Goal: Task Accomplishment & Management: Manage account settings

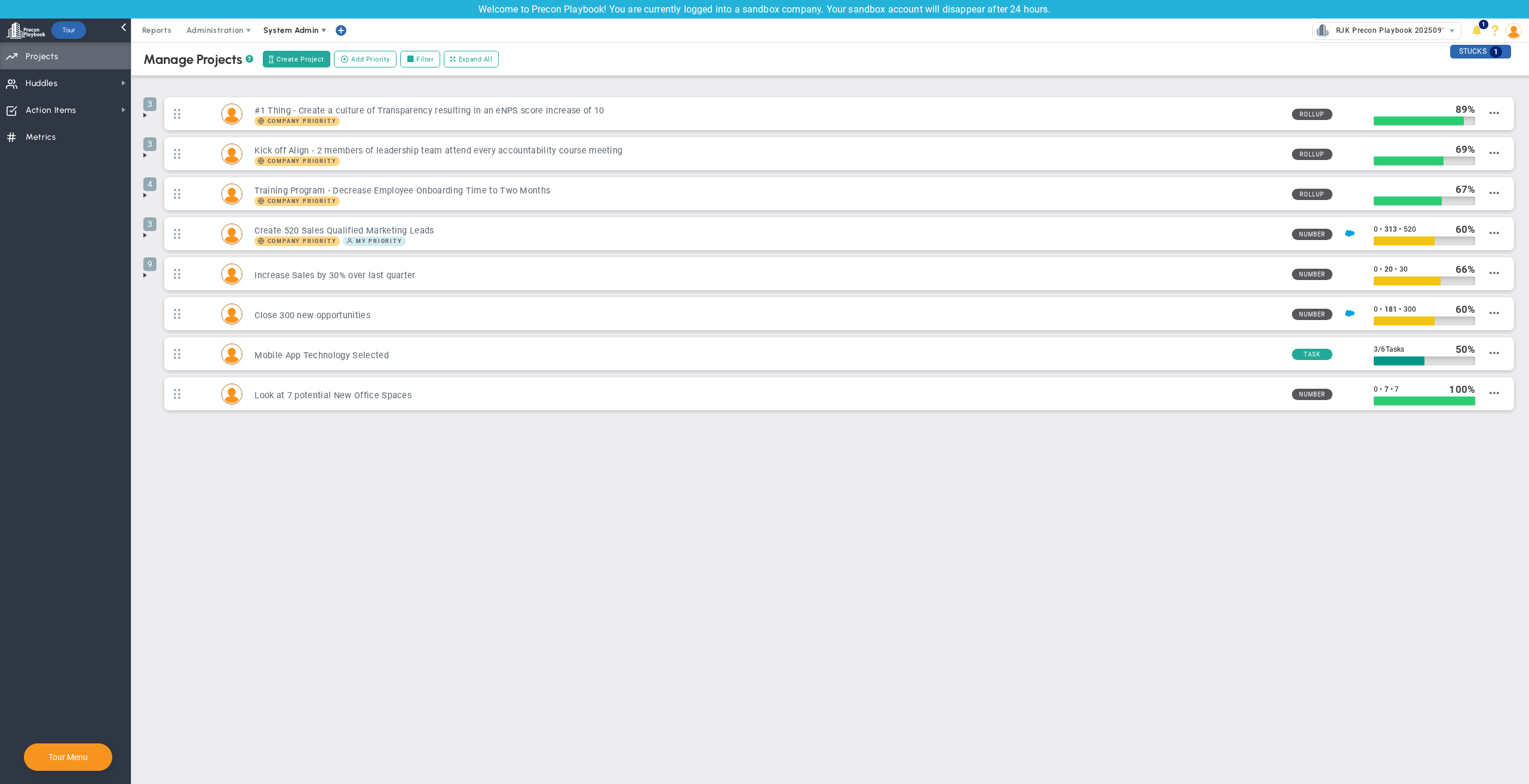
click at [274, 20] on span "System Admin" at bounding box center [292, 30] width 75 height 24
click at [215, 34] on span "Administration" at bounding box center [215, 30] width 57 height 9
click at [221, 40] on span "Administration" at bounding box center [215, 30] width 77 height 24
click at [229, 61] on span "Manage Users" at bounding box center [227, 54] width 98 height 24
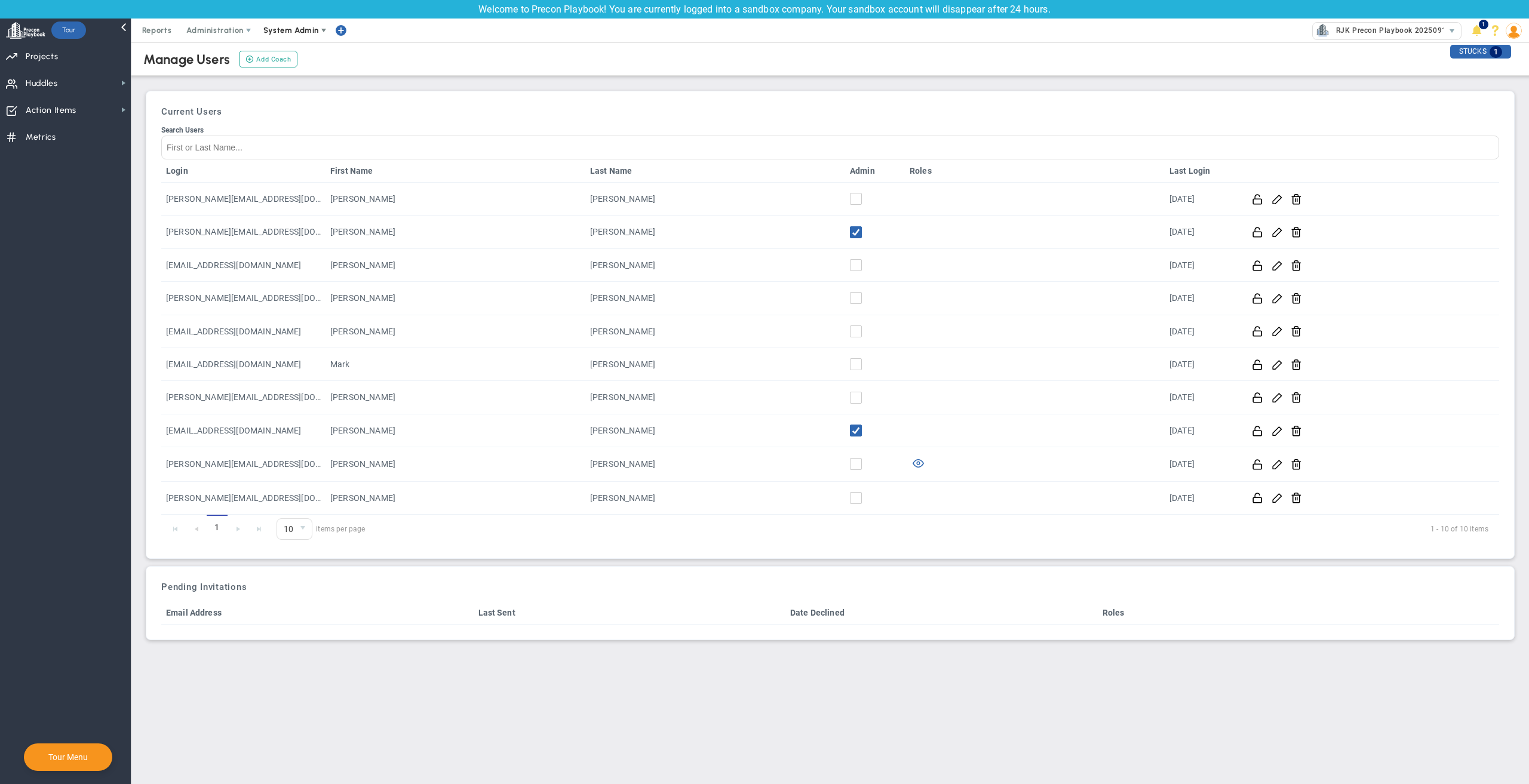
click at [299, 34] on span "System Admin" at bounding box center [291, 30] width 56 height 9
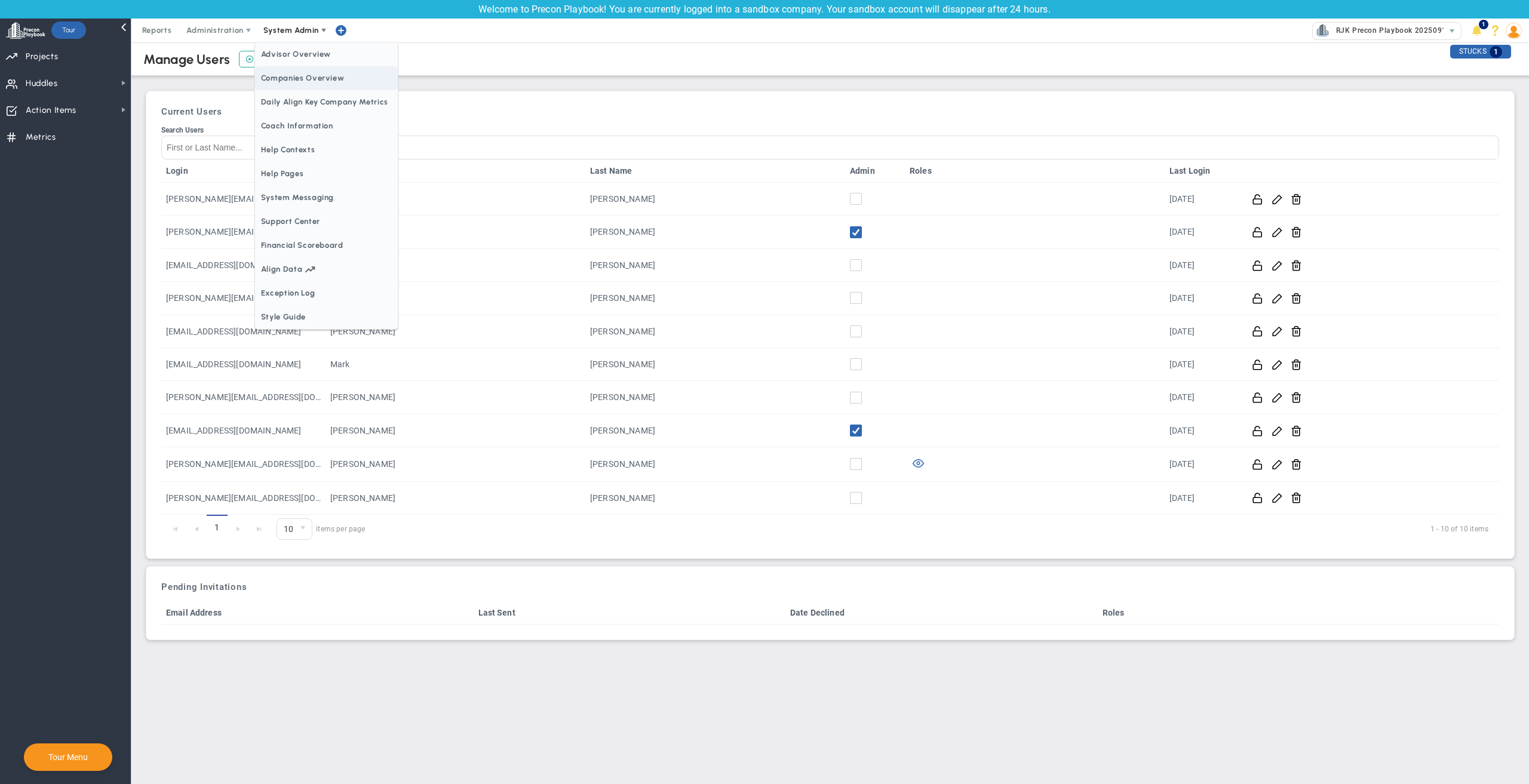
click at [324, 73] on span "Companies Overview" at bounding box center [327, 78] width 143 height 24
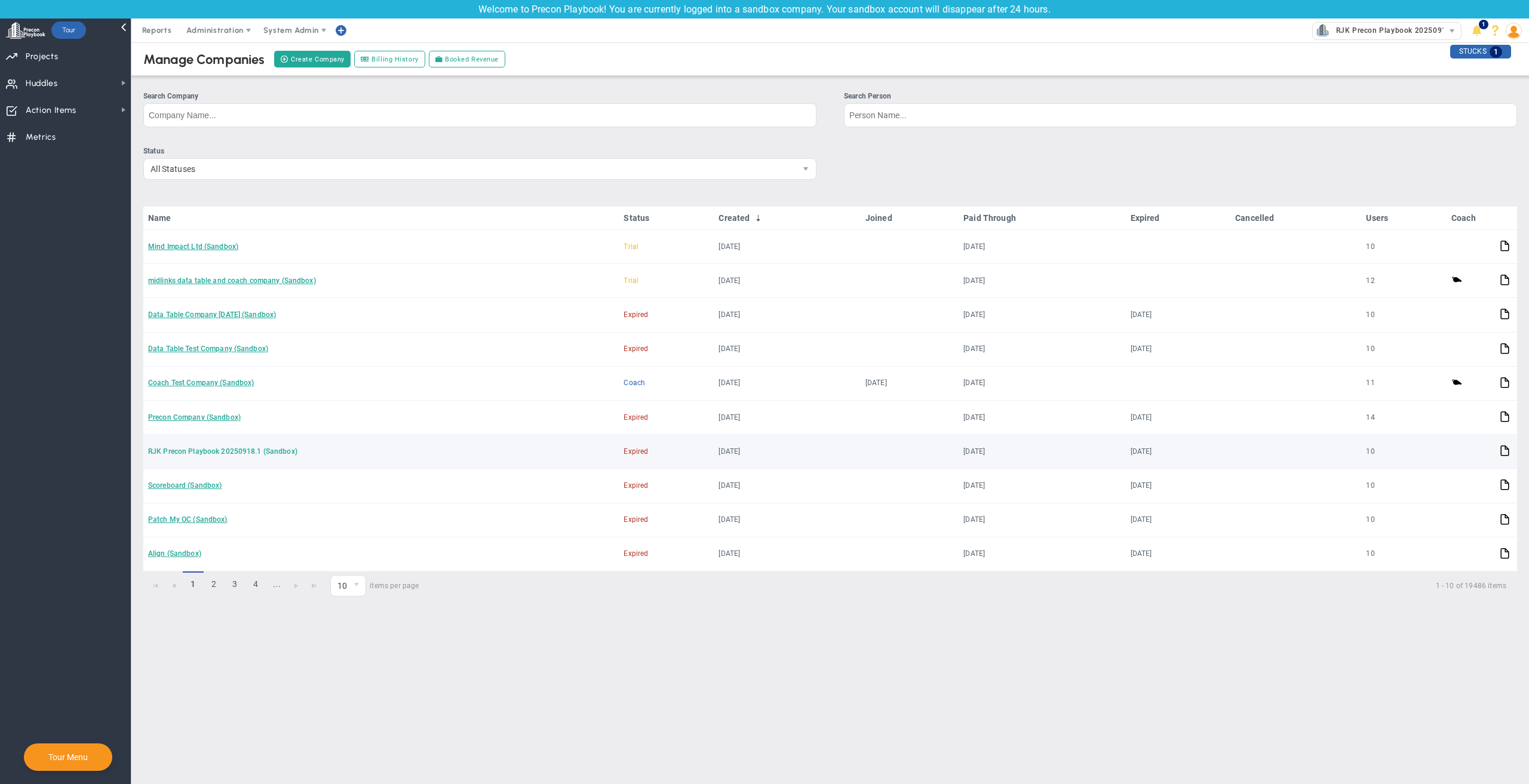
click at [244, 454] on link "RJK Precon Playbook 20250918.1 (Sandbox)" at bounding box center [223, 451] width 149 height 8
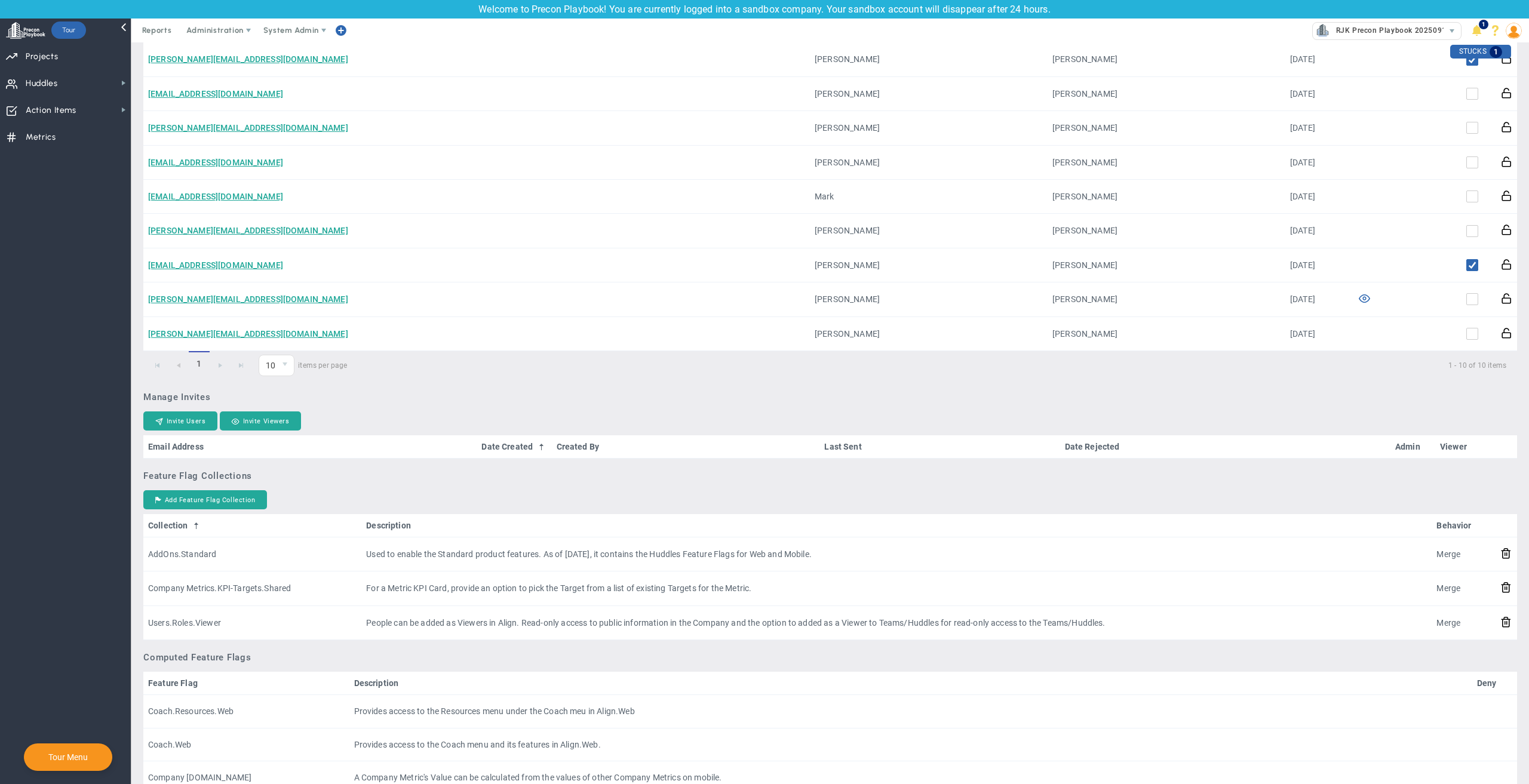
scroll to position [657, 0]
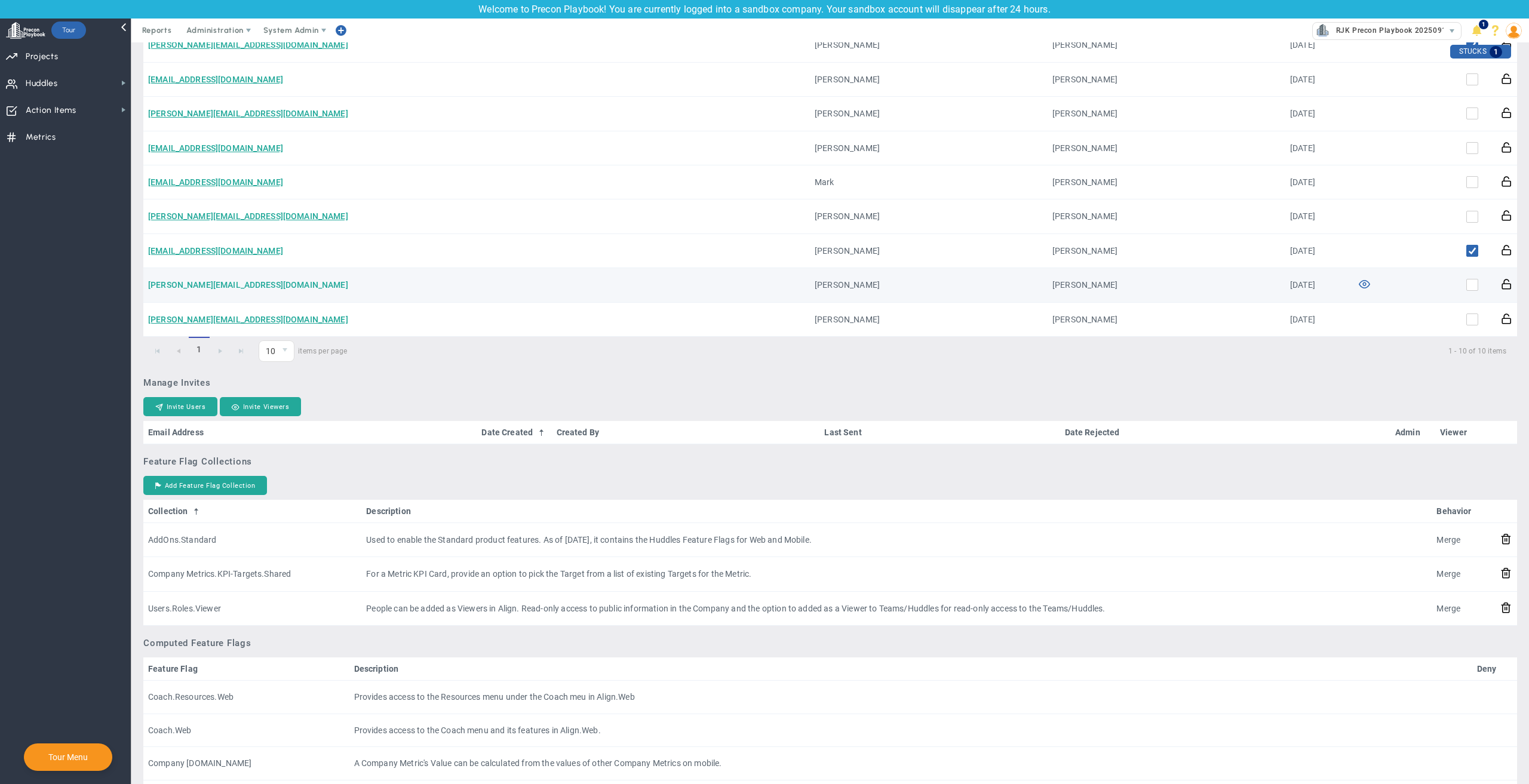
click at [232, 290] on link "[PERSON_NAME][EMAIL_ADDRESS][DOMAIN_NAME]" at bounding box center [248, 285] width 200 height 9
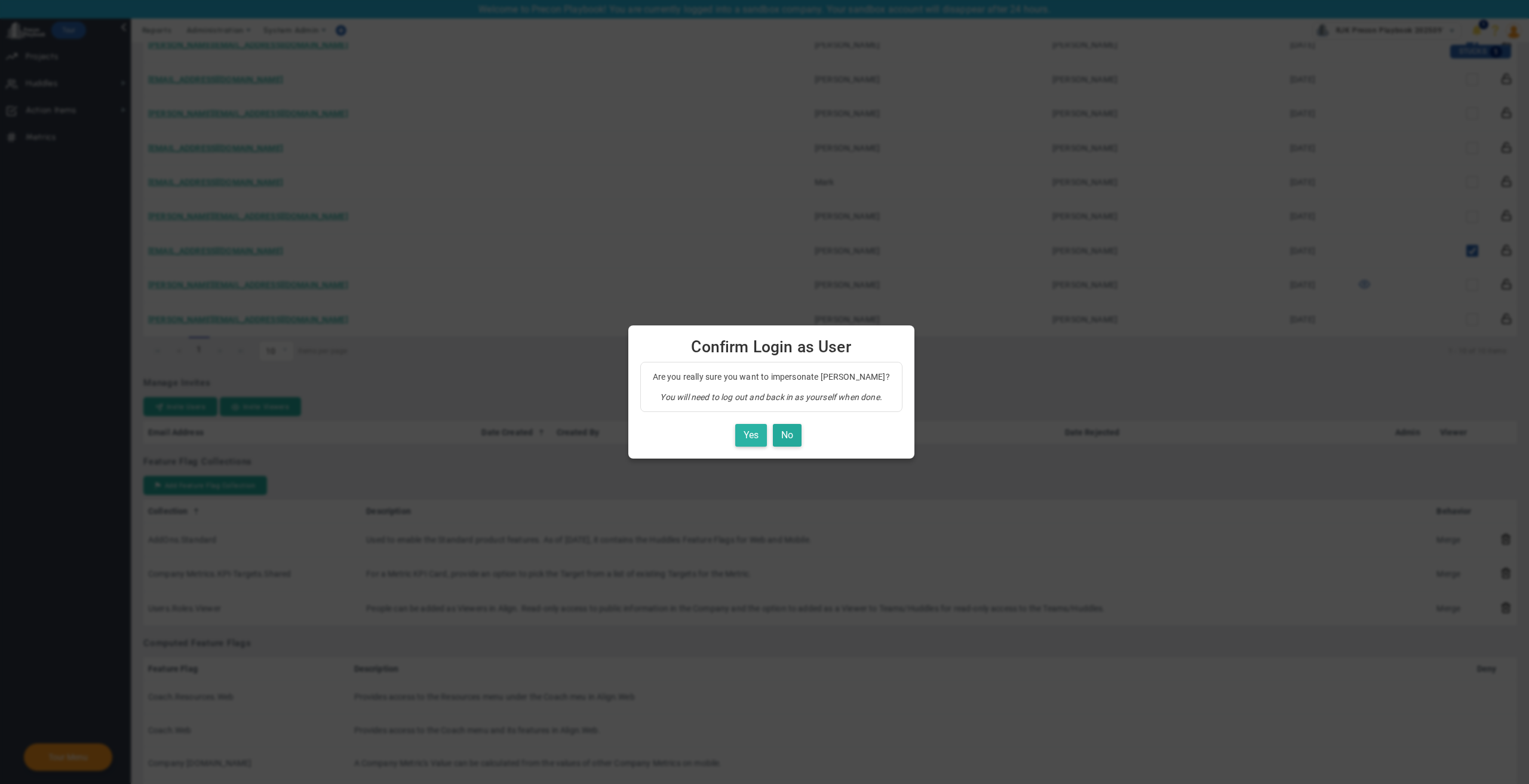
click at [742, 442] on button "Yes" at bounding box center [751, 435] width 32 height 23
